Goal: Ask a question

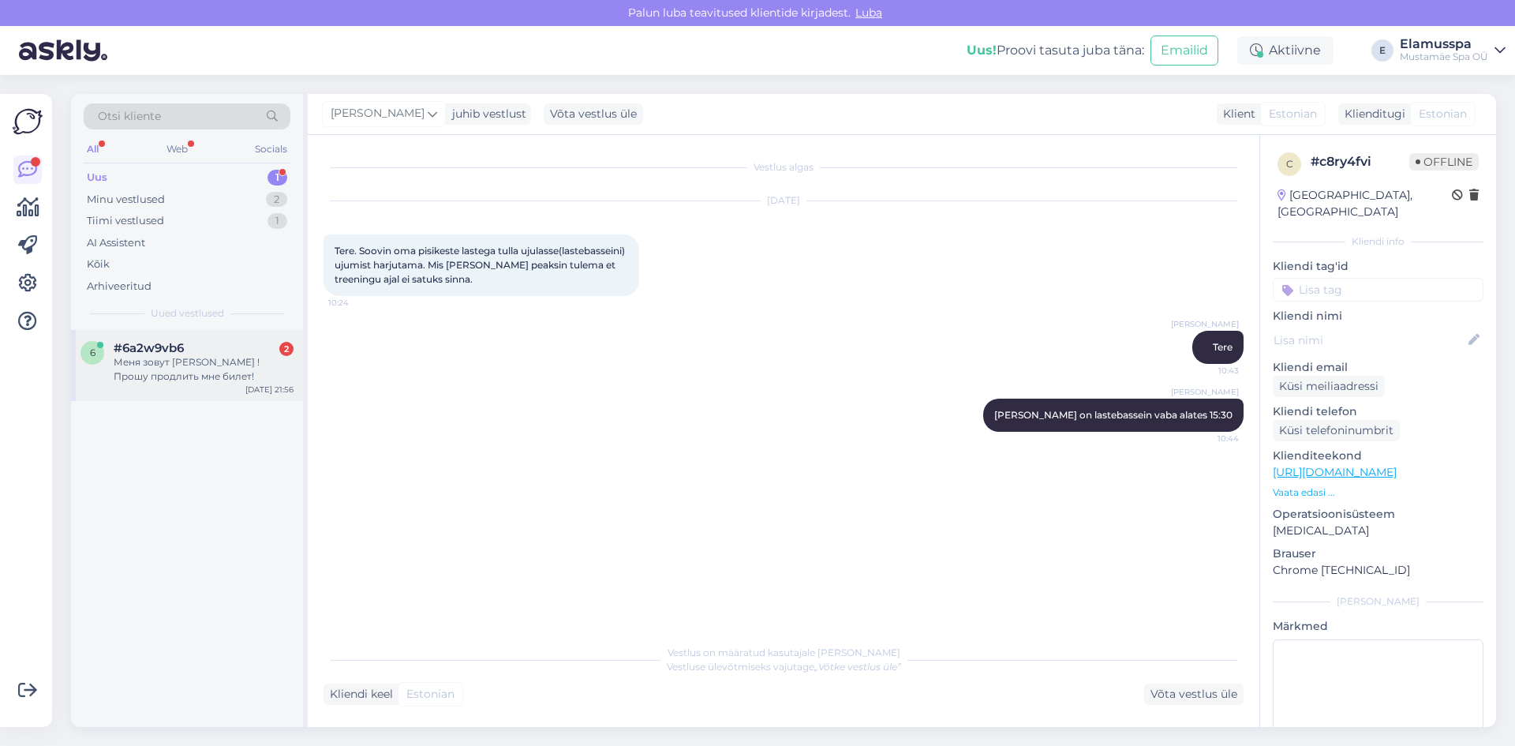
click at [193, 380] on div "Меня зовут [PERSON_NAME] !Прошу продлить мне билет!" at bounding box center [204, 369] width 180 height 28
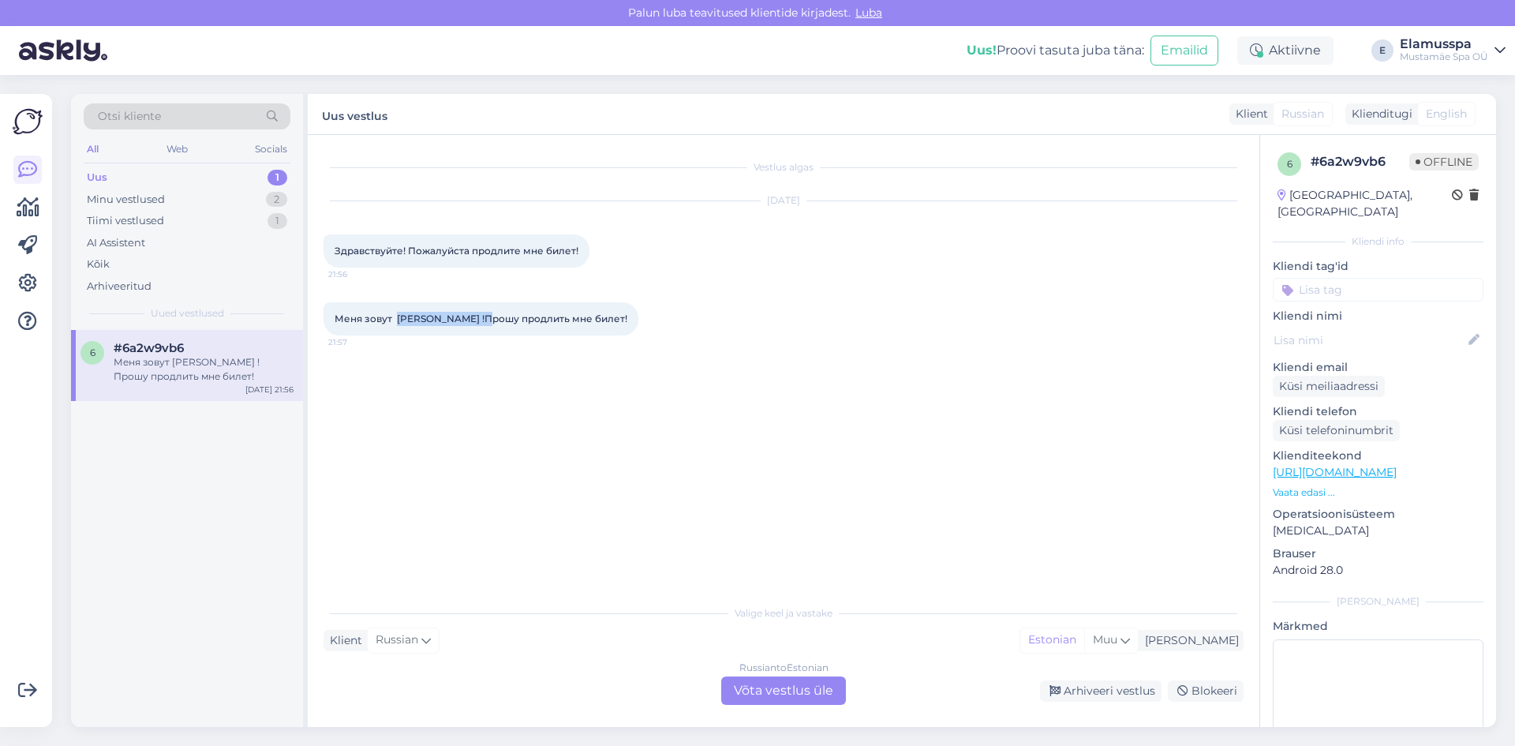
drag, startPoint x: 396, startPoint y: 320, endPoint x: 471, endPoint y: 327, distance: 75.3
click at [471, 327] on div "Меня зовут [PERSON_NAME] !Прошу продлить мне билет! 21:57" at bounding box center [481, 318] width 315 height 33
copy span "[PERSON_NAME]"
click at [751, 704] on div "Russian to Estonian Võta vestlus üle" at bounding box center [783, 690] width 125 height 28
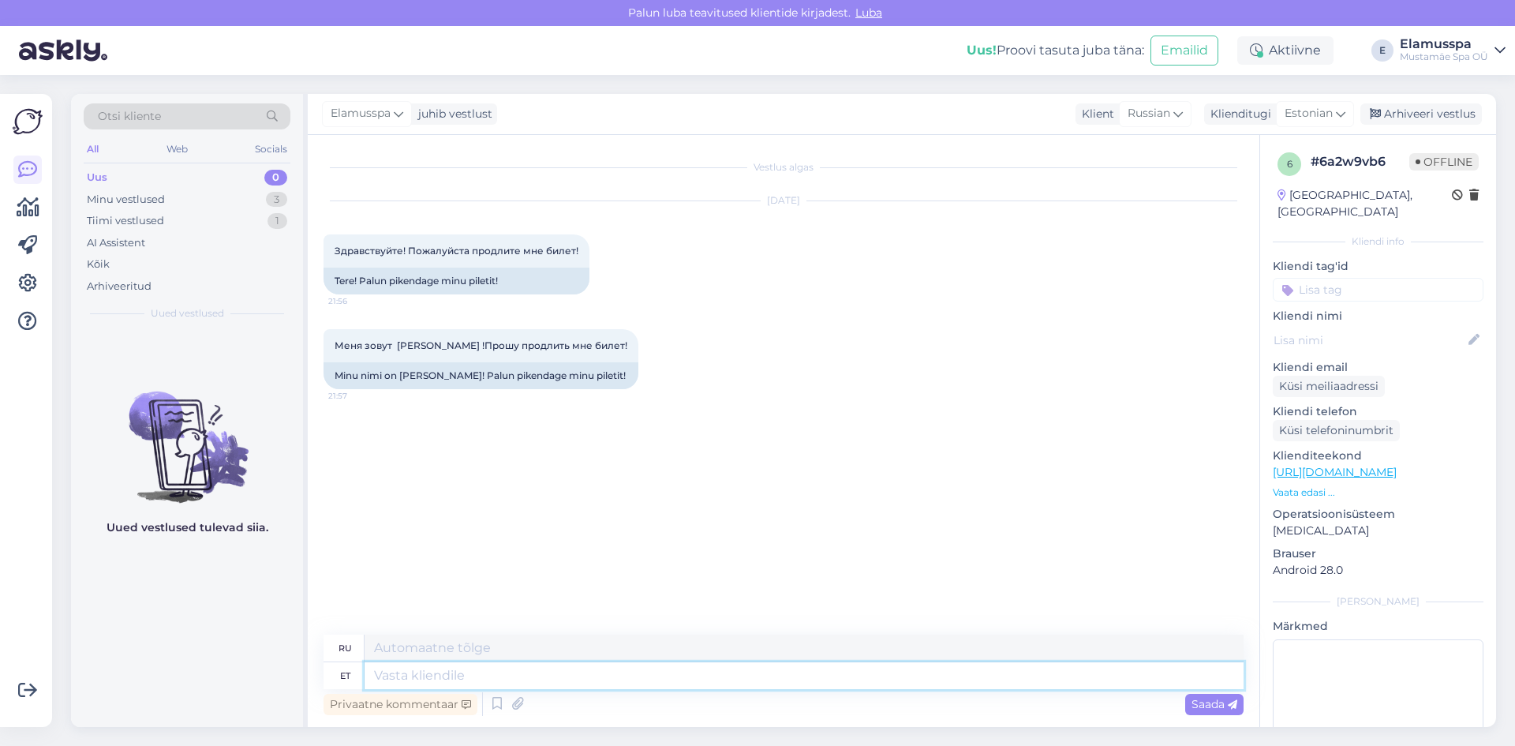
click at [644, 687] on textarea at bounding box center [804, 675] width 879 height 27
type textarea "Tere!"
type textarea "Привет!"
type textarea "Tere! Saatke p"
type textarea "Привет! Отправить"
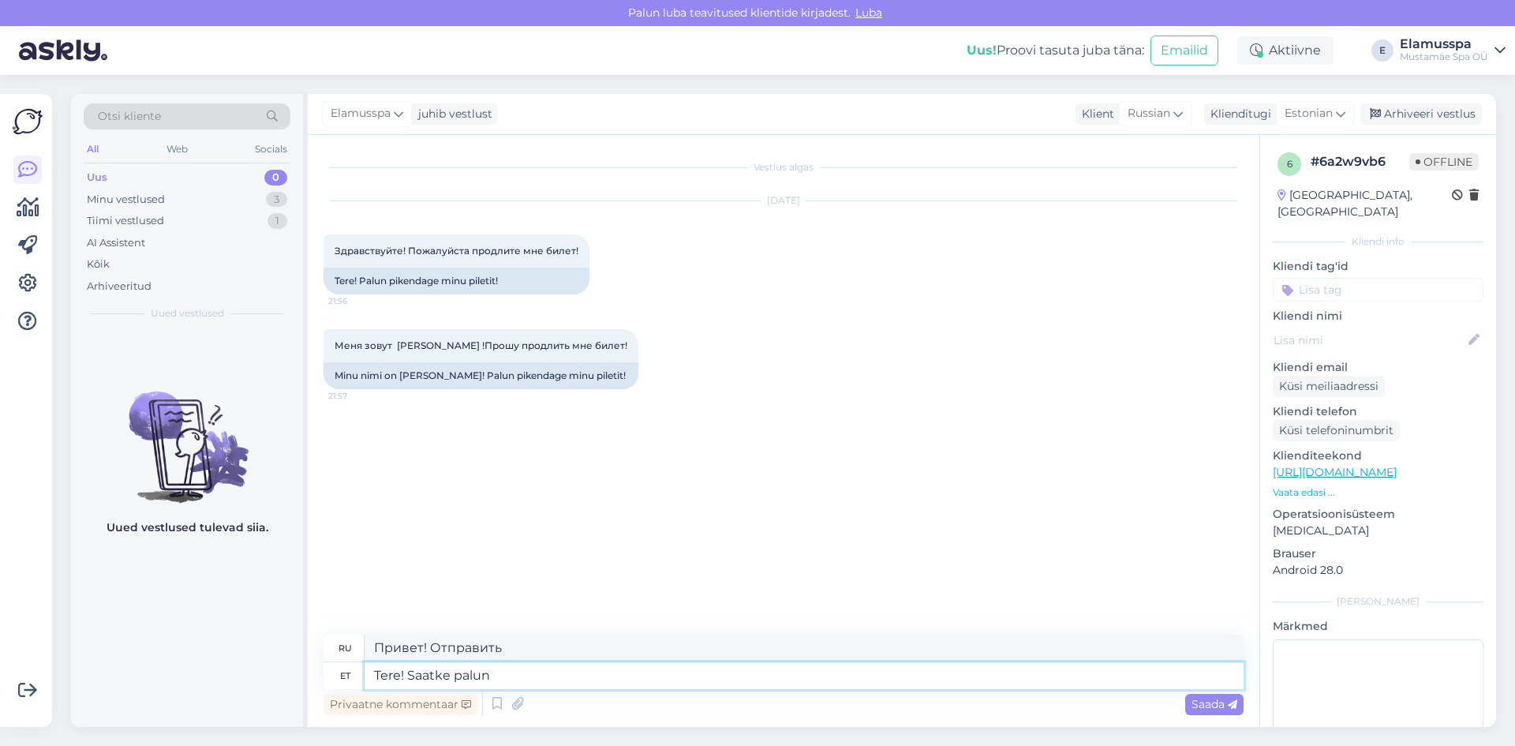
type textarea "Tere! Saatke palun"
type textarea "Здравствуйте! Пожалуйста, отправьте"
type textarea "Tere! Saatke palun pileti"
type textarea "Здравствуйте! Пожалуйста, отправьте тикет."
type textarea "Tere! Saatke palun pileti koodi."
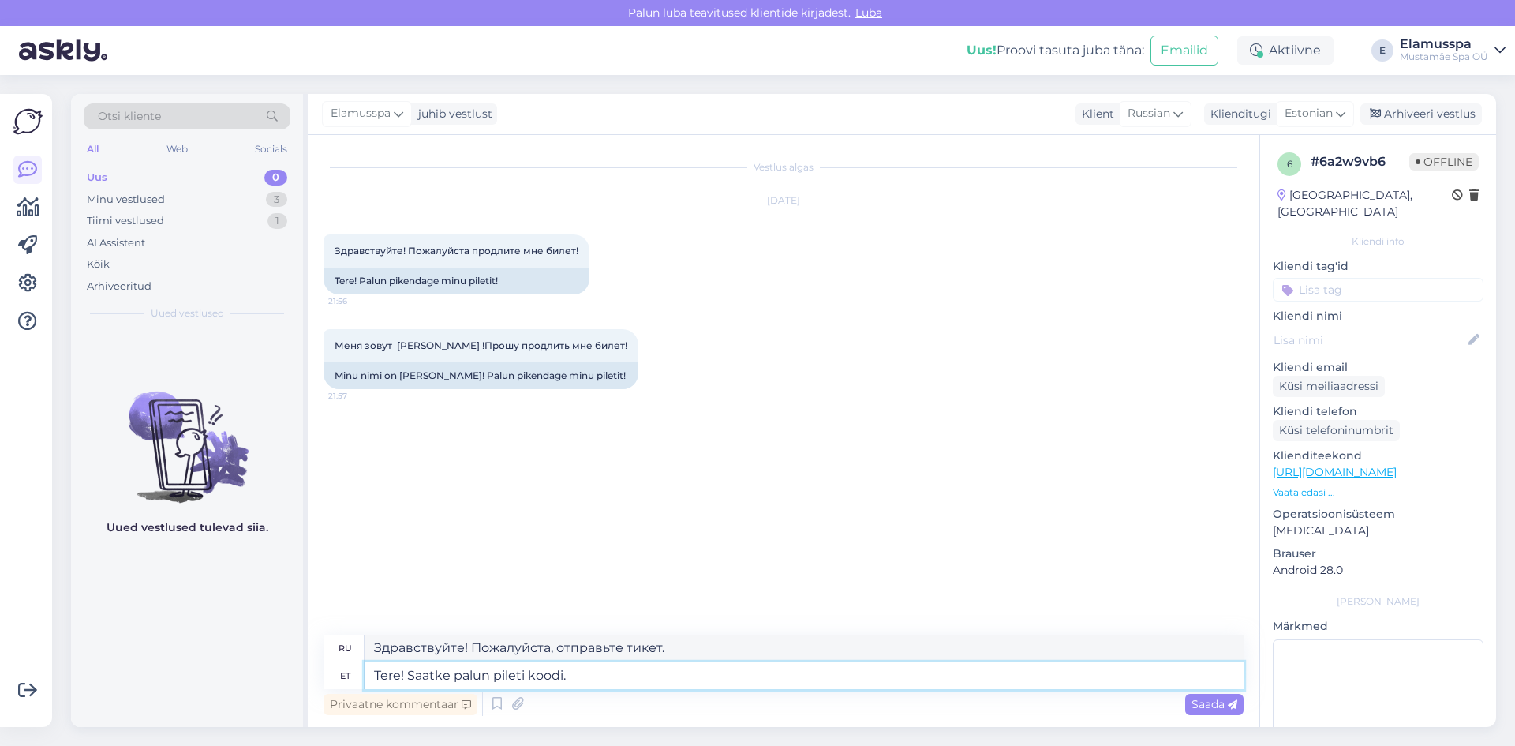
type textarea "Здравствуйте! Пожалуйста, пришлите код билета."
type textarea "Tere! Saatke palun pileti koodi."
click at [1152, 710] on div "Privaatne kommentaar Saada" at bounding box center [784, 704] width 920 height 30
click at [1208, 704] on span "Saada" at bounding box center [1215, 704] width 46 height 14
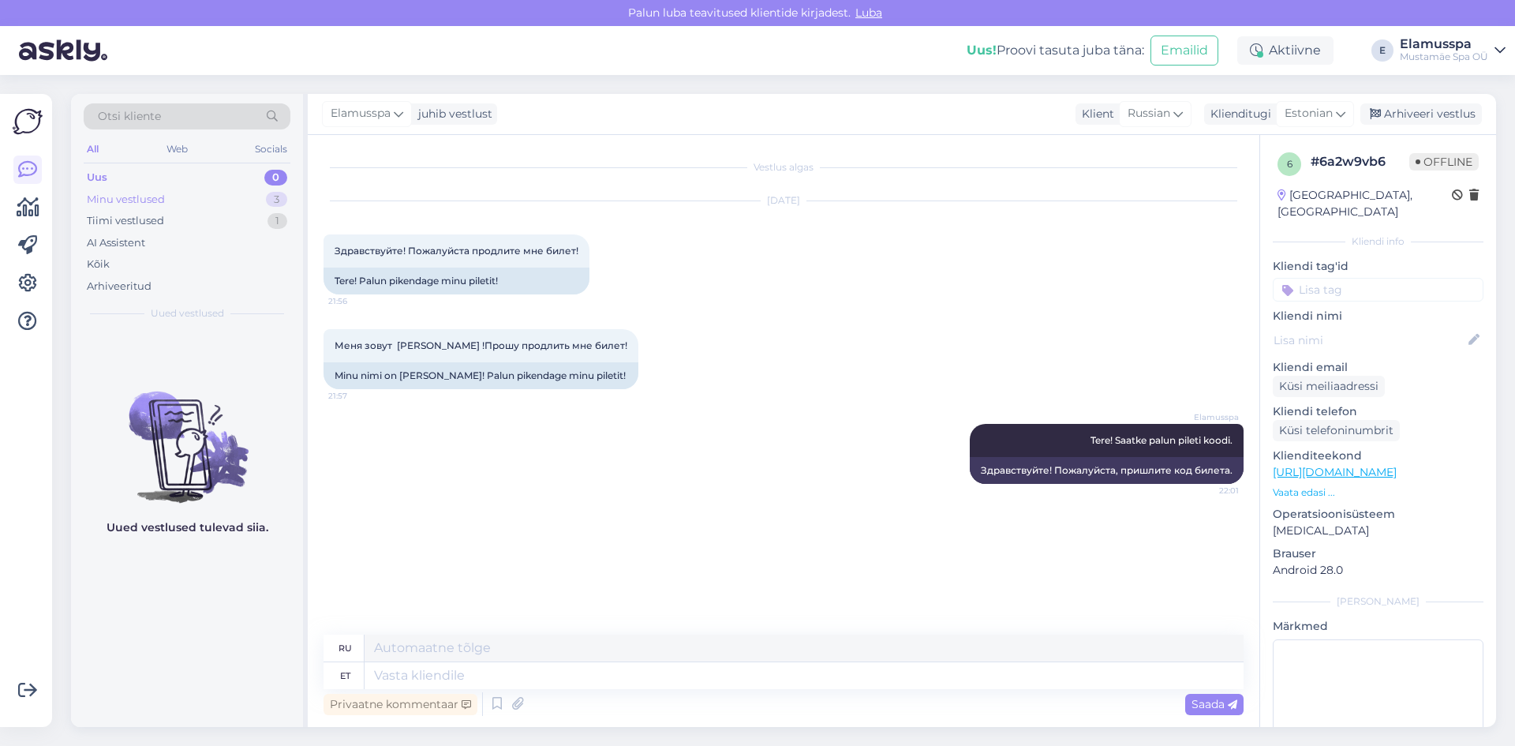
click at [181, 202] on div "Minu vestlused 3" at bounding box center [187, 200] width 207 height 22
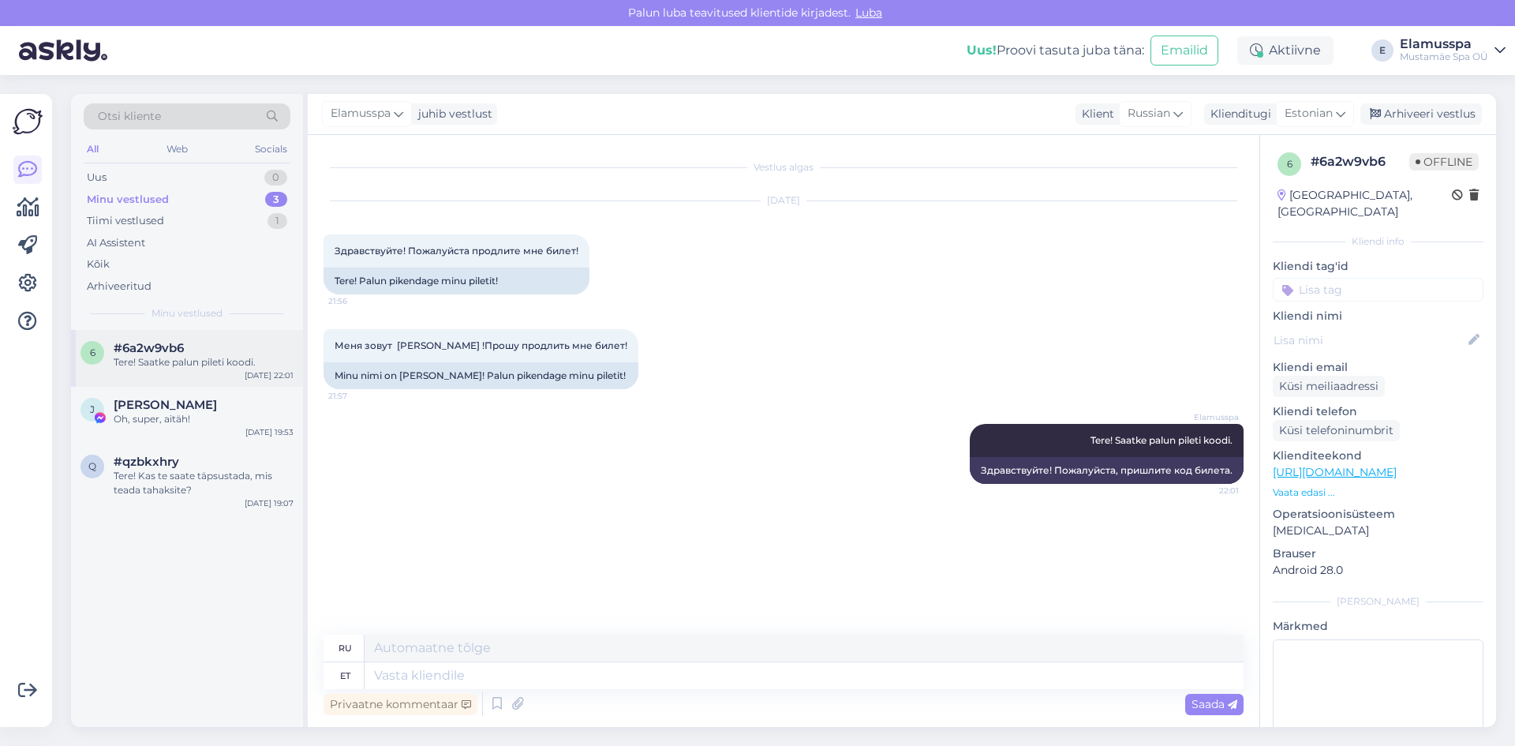
click at [191, 373] on div "6 #6a2w9vb6 Tere! Saatke palun pileti koodi. [DATE] 22:01" at bounding box center [187, 358] width 232 height 57
drag, startPoint x: 103, startPoint y: 411, endPoint x: 125, endPoint y: 414, distance: 21.5
click at [103, 412] on img at bounding box center [100, 417] width 14 height 14
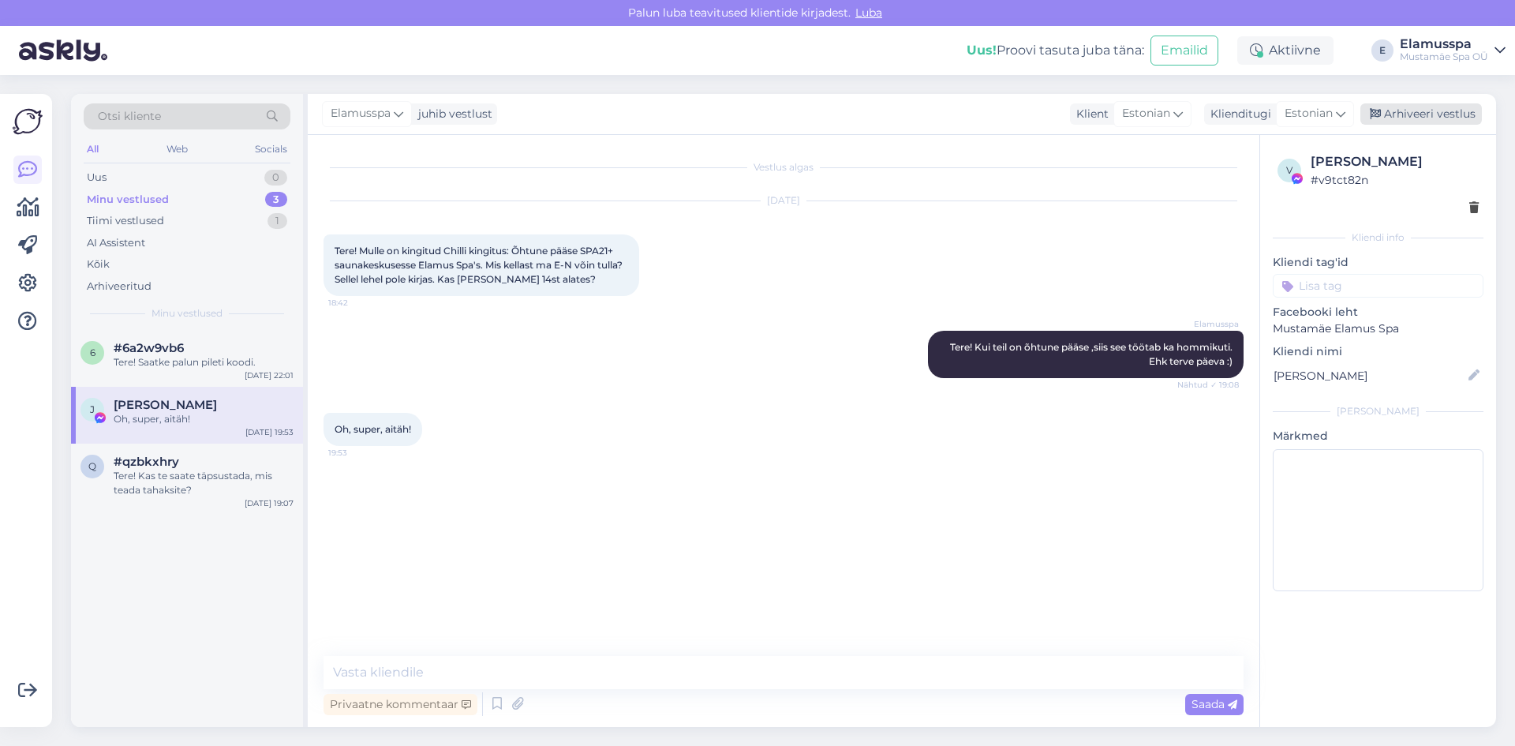
click at [1423, 113] on div "Arhiveeri vestlus" at bounding box center [1422, 113] width 122 height 21
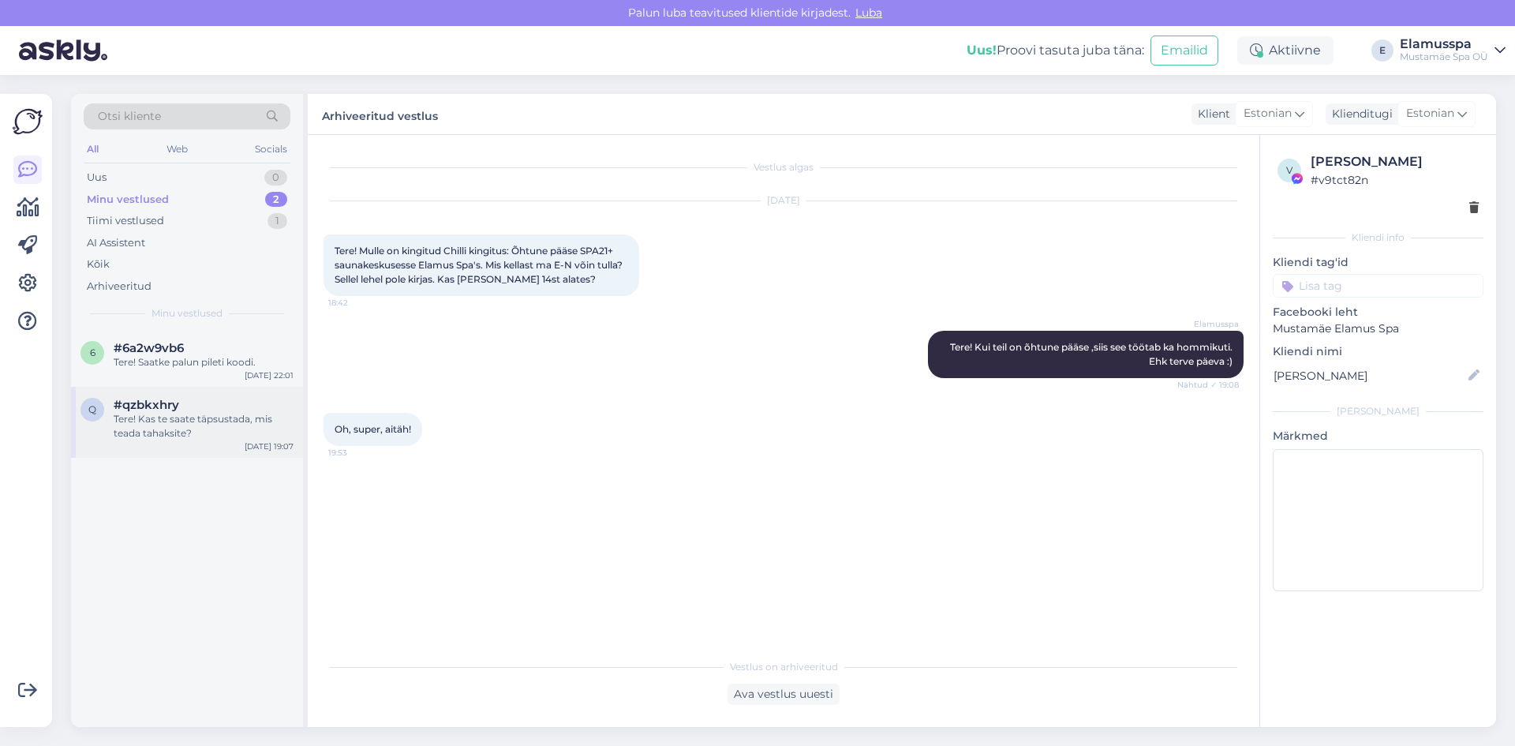
click at [185, 423] on div "Tere! Kas te saate täpsustada, mis teada tahaksite?" at bounding box center [204, 426] width 180 height 28
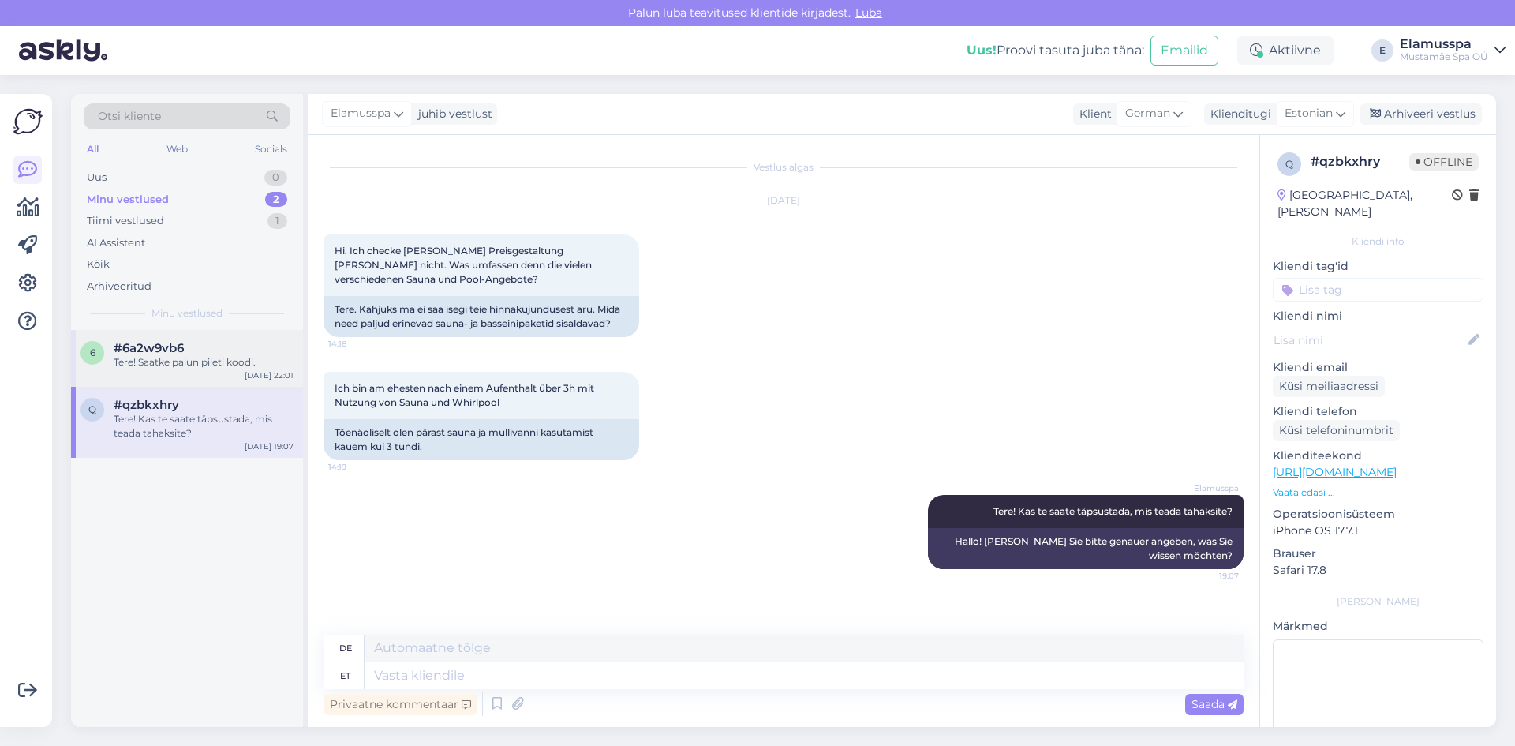
click at [185, 350] on div "#6a2w9vb6" at bounding box center [204, 348] width 180 height 14
